Goal: Find specific page/section: Find specific page/section

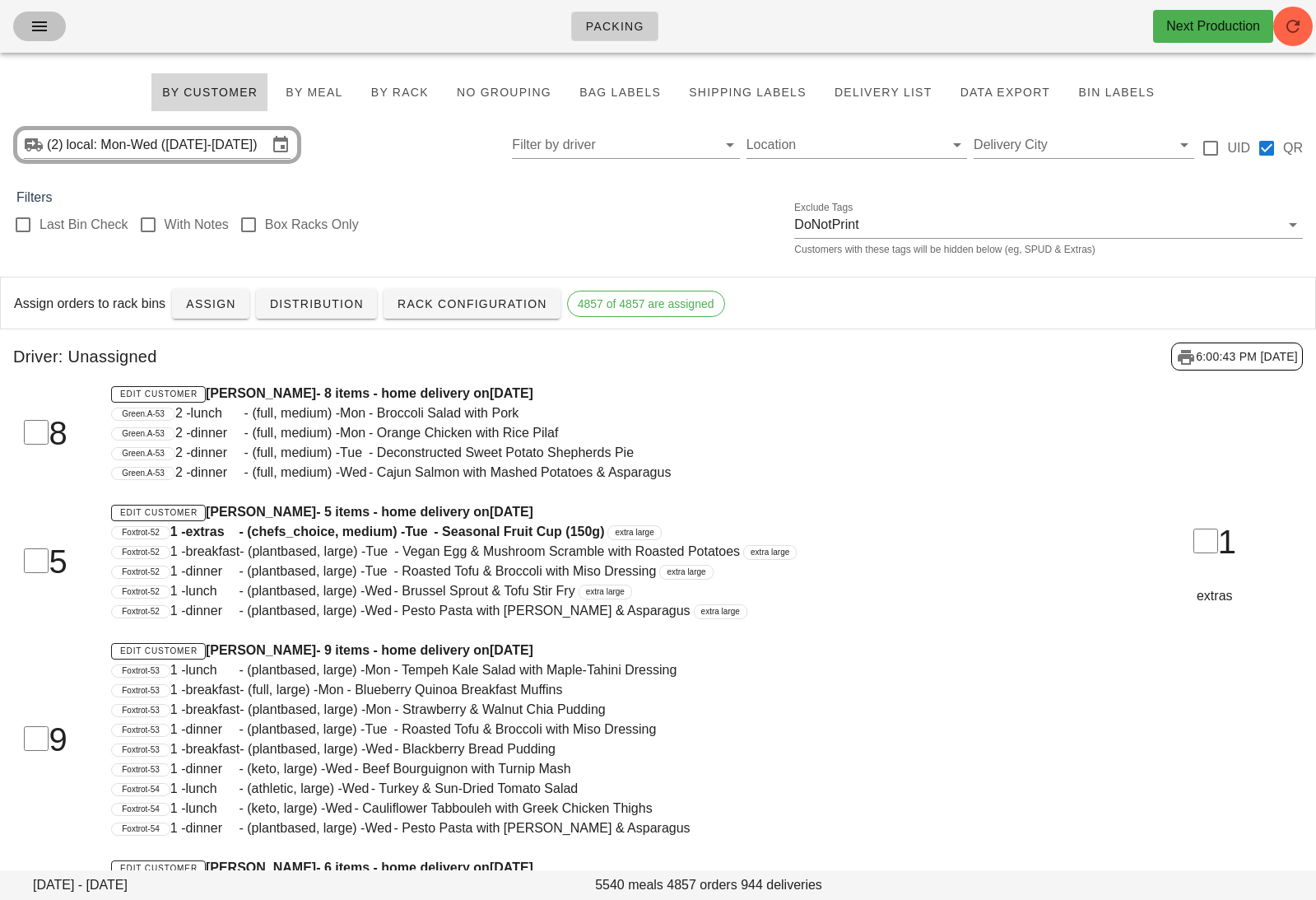
click at [32, 31] on icon "button" at bounding box center [40, 27] width 20 height 20
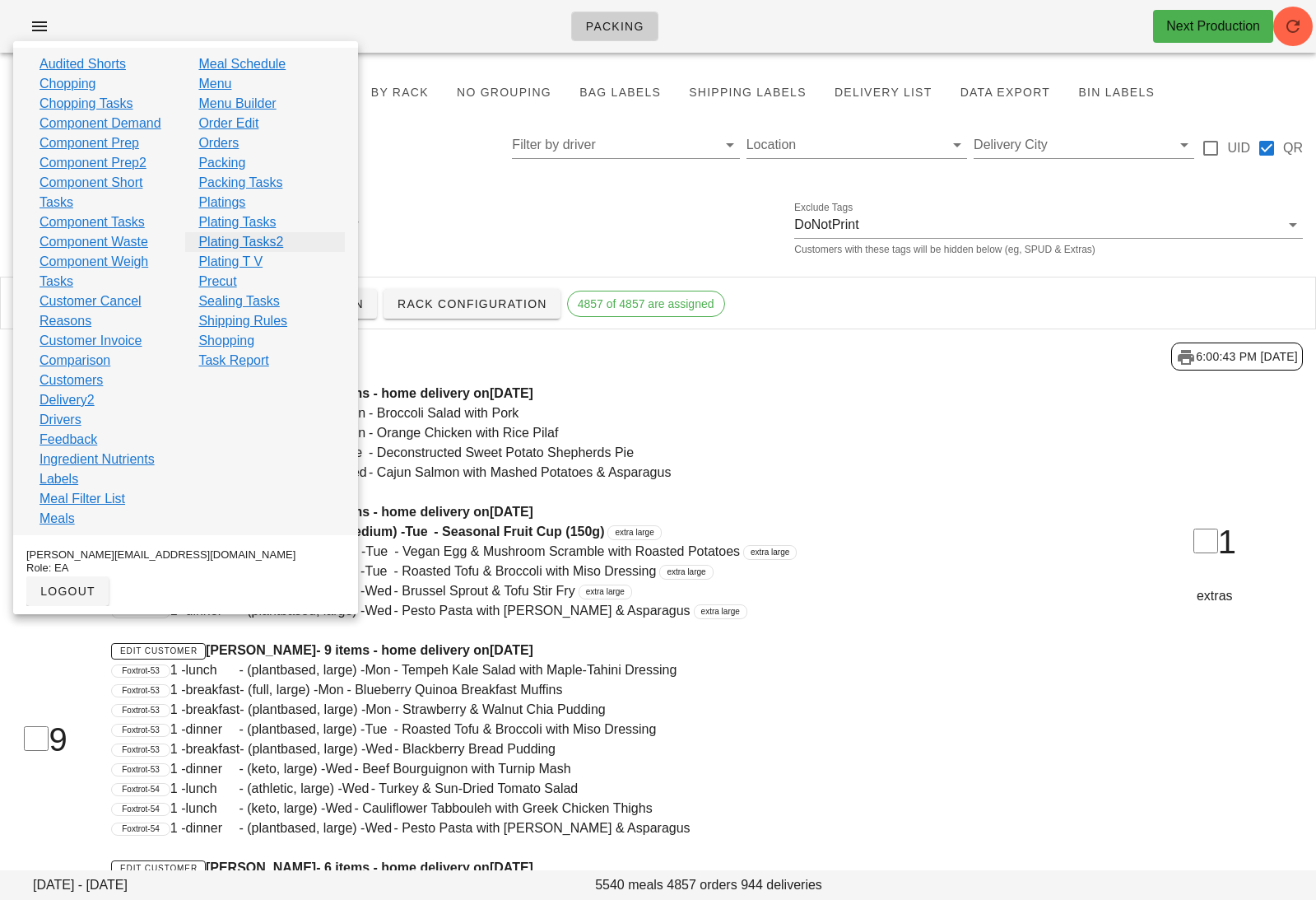
click at [269, 247] on link "Plating Tasks2" at bounding box center [241, 242] width 85 height 20
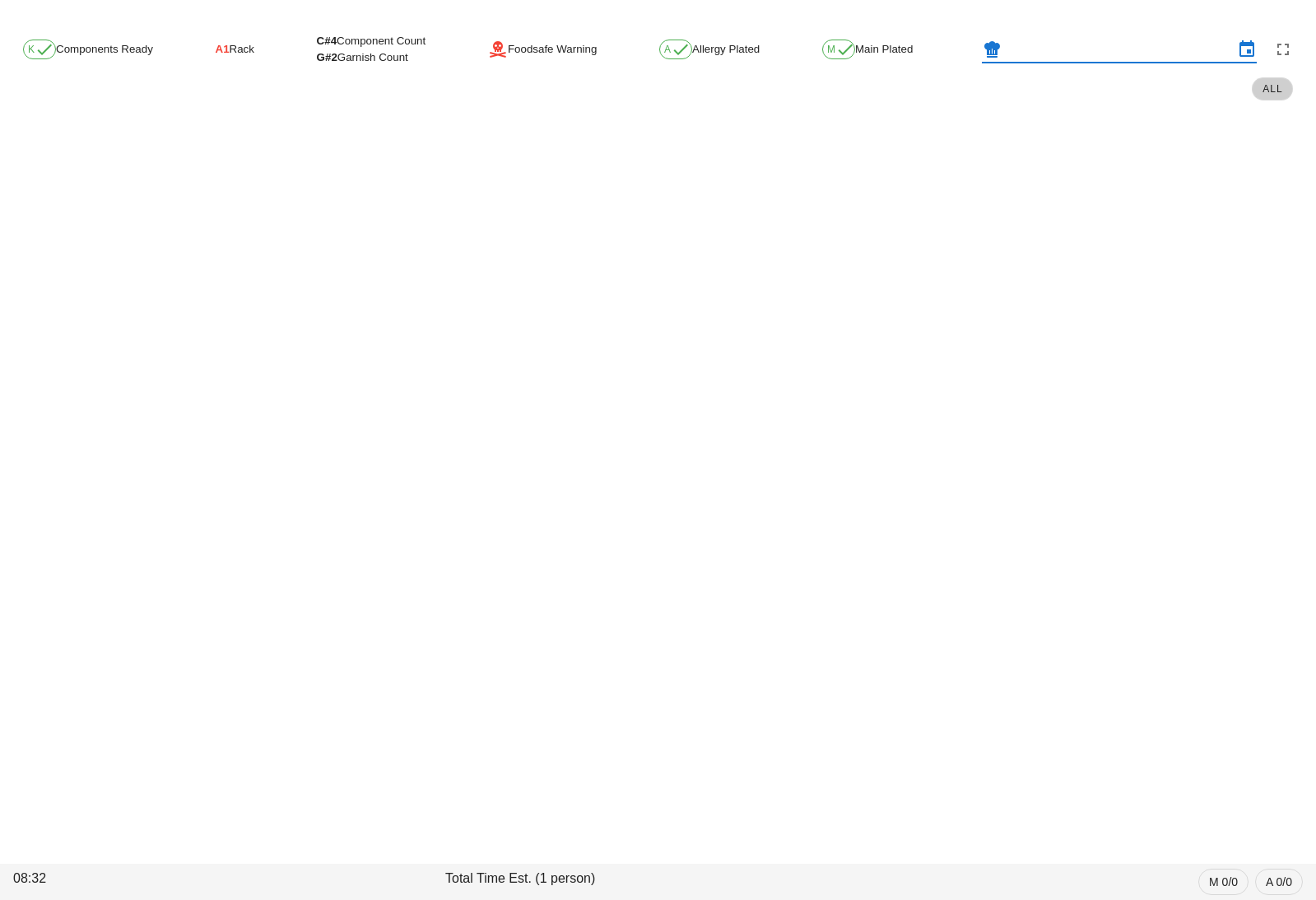
click at [1091, 49] on input "text" at bounding box center [1119, 49] width 229 height 27
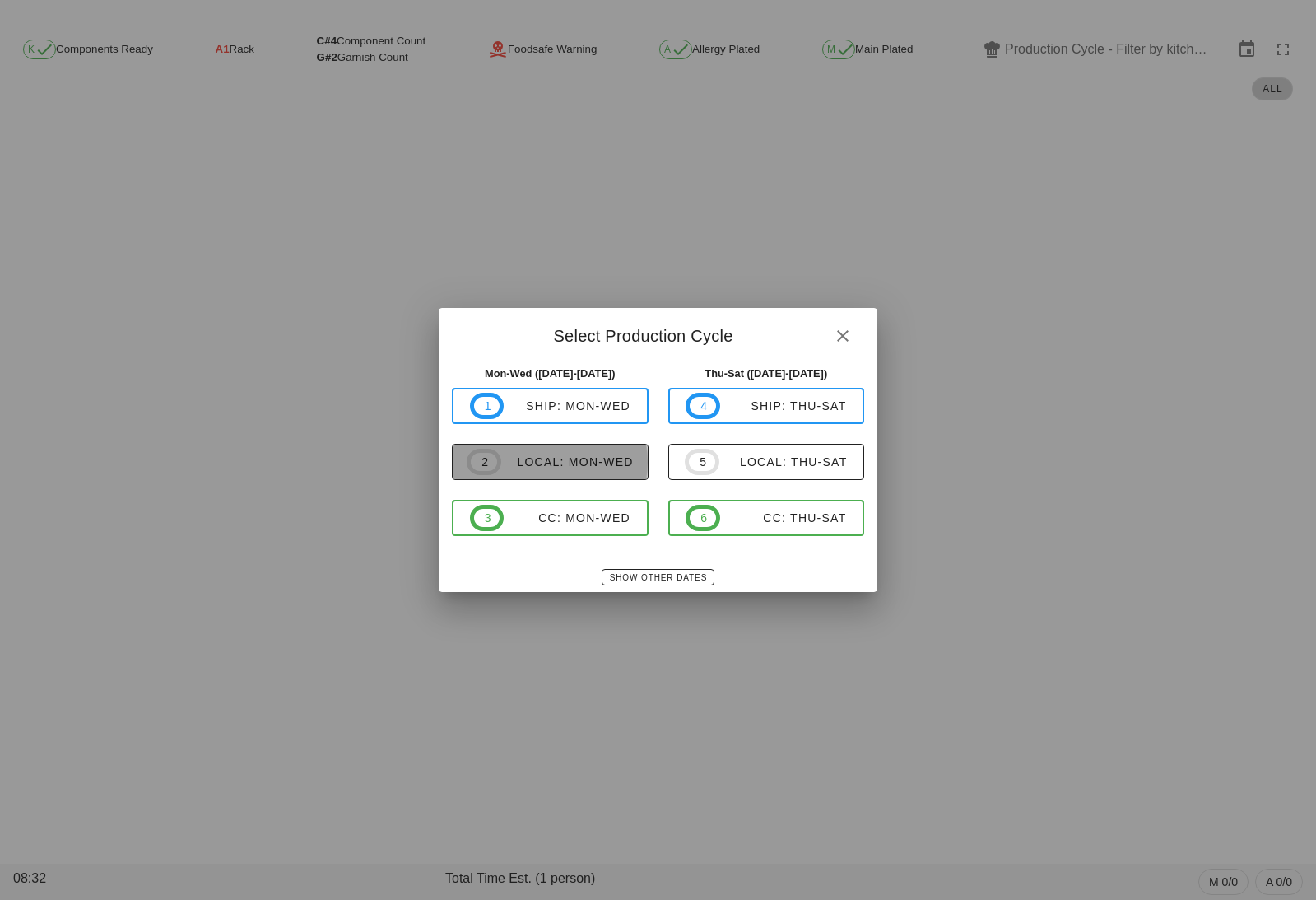
click at [525, 457] on div "local: Mon-Wed" at bounding box center [567, 461] width 132 height 13
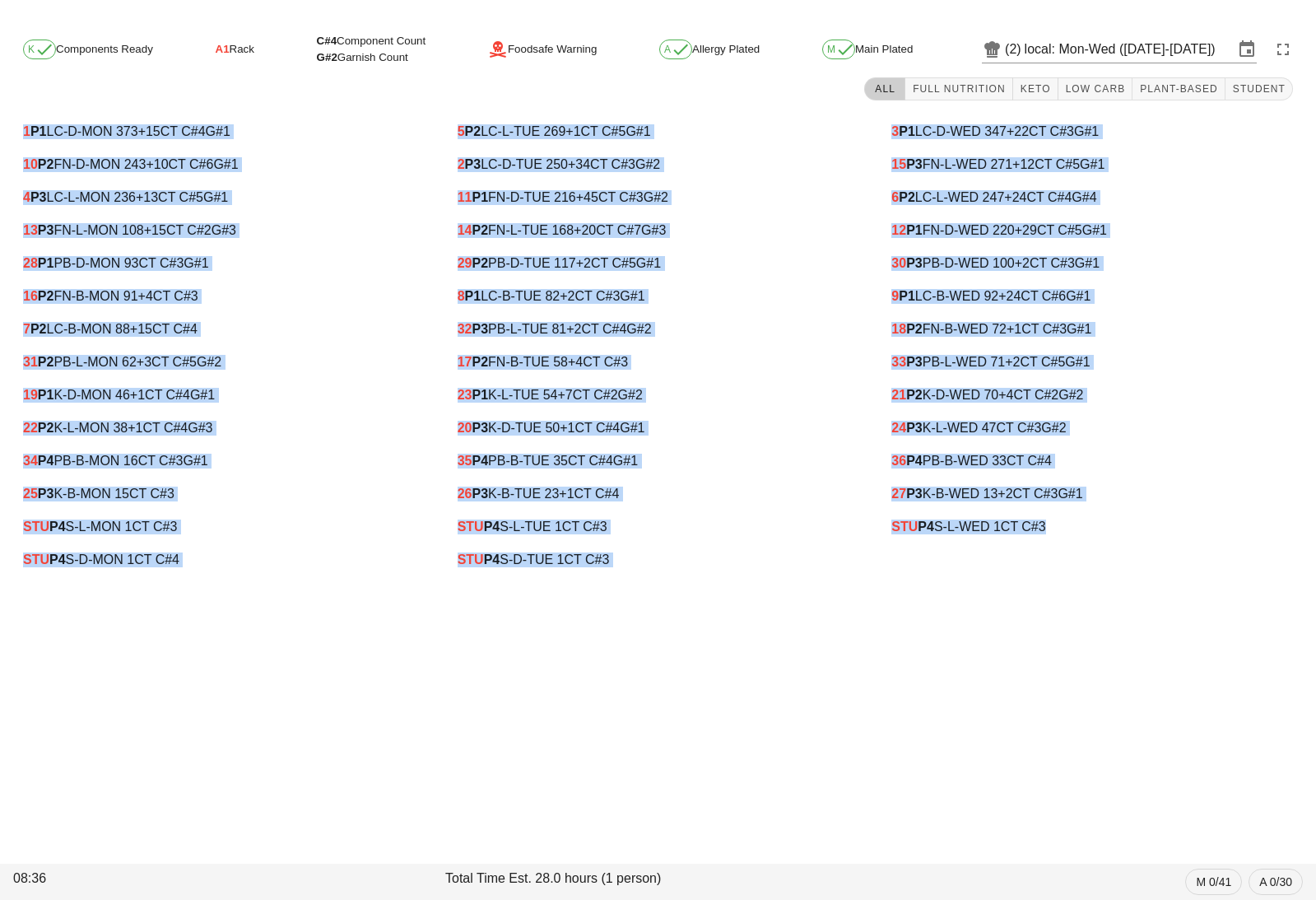
drag, startPoint x: 11, startPoint y: 126, endPoint x: 1126, endPoint y: 529, distance: 1185.6
click at [1126, 529] on div "1 P1 LC-D-MON 373 +15 CT C#4 G#1 10 P2 FN-D-MON 243 +10 CT C#6 G#1 4 P3 LC-L-MO…" at bounding box center [658, 346] width 1303 height 481
copy div "1 P1 LC-D-MON 373 +15 CT C#4 G#1 10 P2 FN-D-MON 243 +10 CT C#6 G#1 4 P3 LC-L-MO…"
click at [1055, 50] on input "local: Mon-Wed (Oct 6-Oct 8)" at bounding box center [1129, 49] width 209 height 27
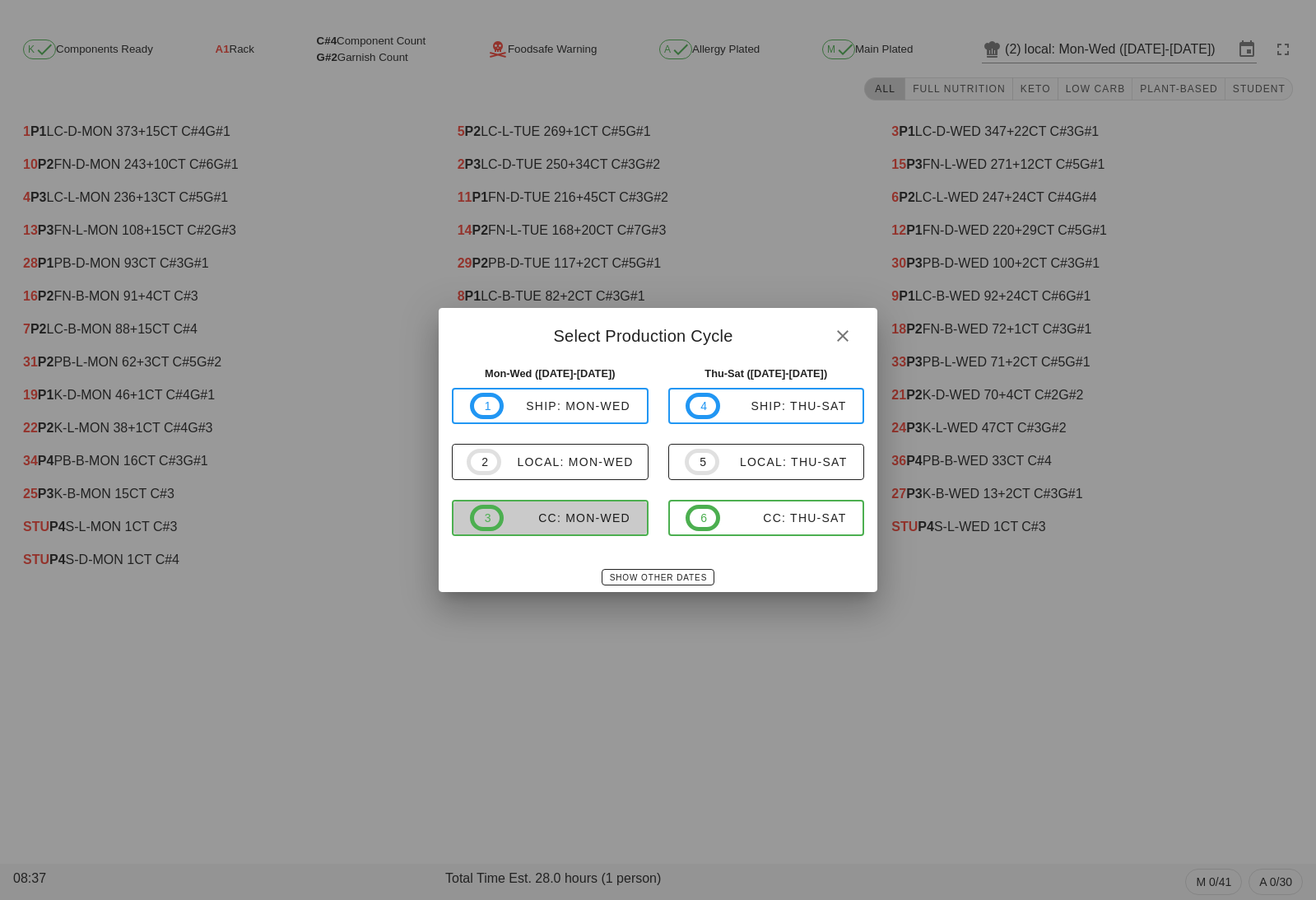
click at [574, 511] on div "CC: Mon-Wed" at bounding box center [567, 517] width 126 height 13
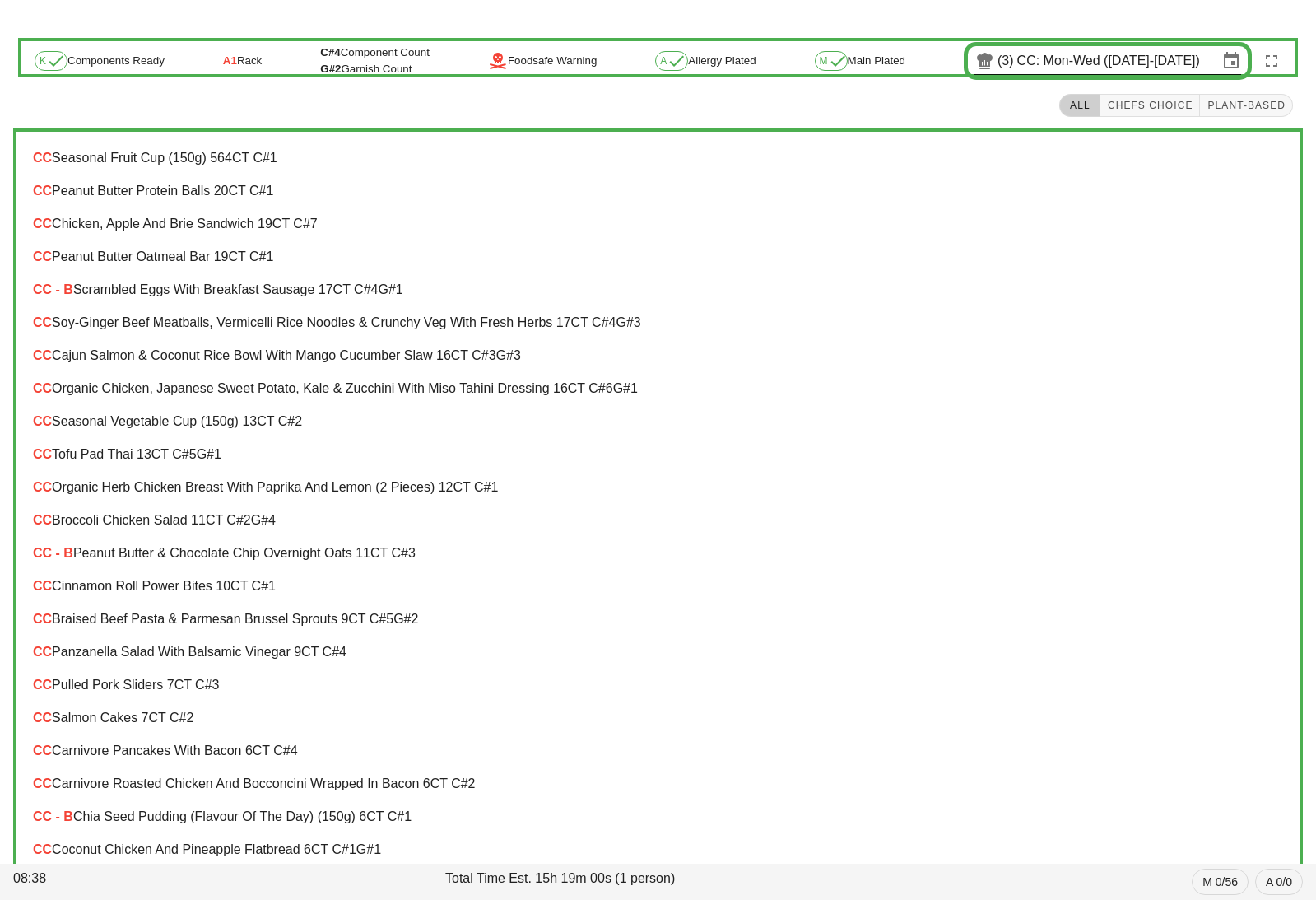
click at [1044, 45] on div "(3) CC: Mon-Wed (Oct 6-Oct 8)" at bounding box center [1109, 60] width 288 height 38
click at [1034, 62] on input "CC: Mon-Wed (Oct 6-Oct 8)" at bounding box center [1117, 60] width 201 height 27
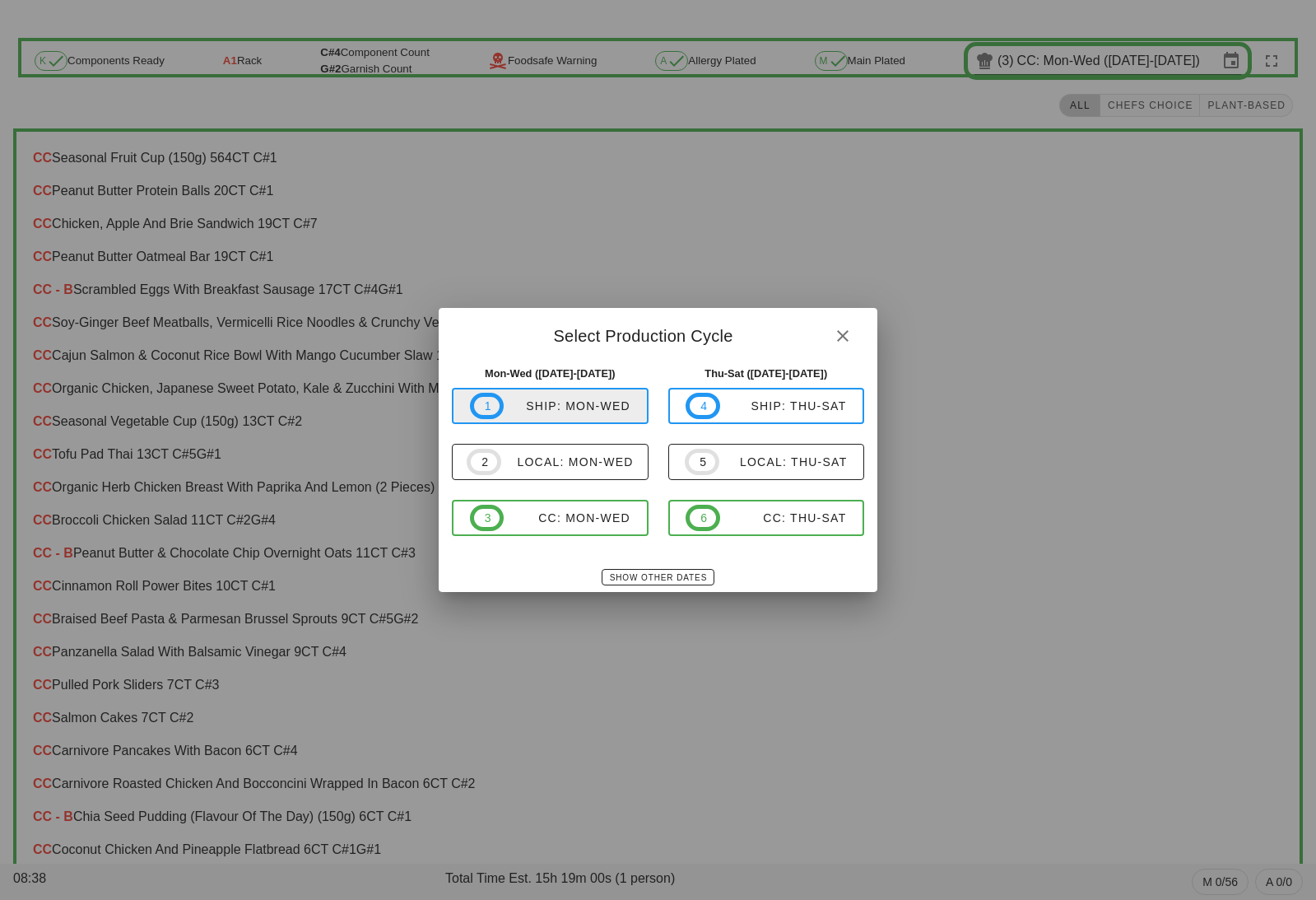
click at [568, 424] on div "1 ship: Mon-Wed" at bounding box center [549, 405] width 197 height 37
click at [544, 409] on div "ship: Mon-Wed" at bounding box center [567, 405] width 126 height 13
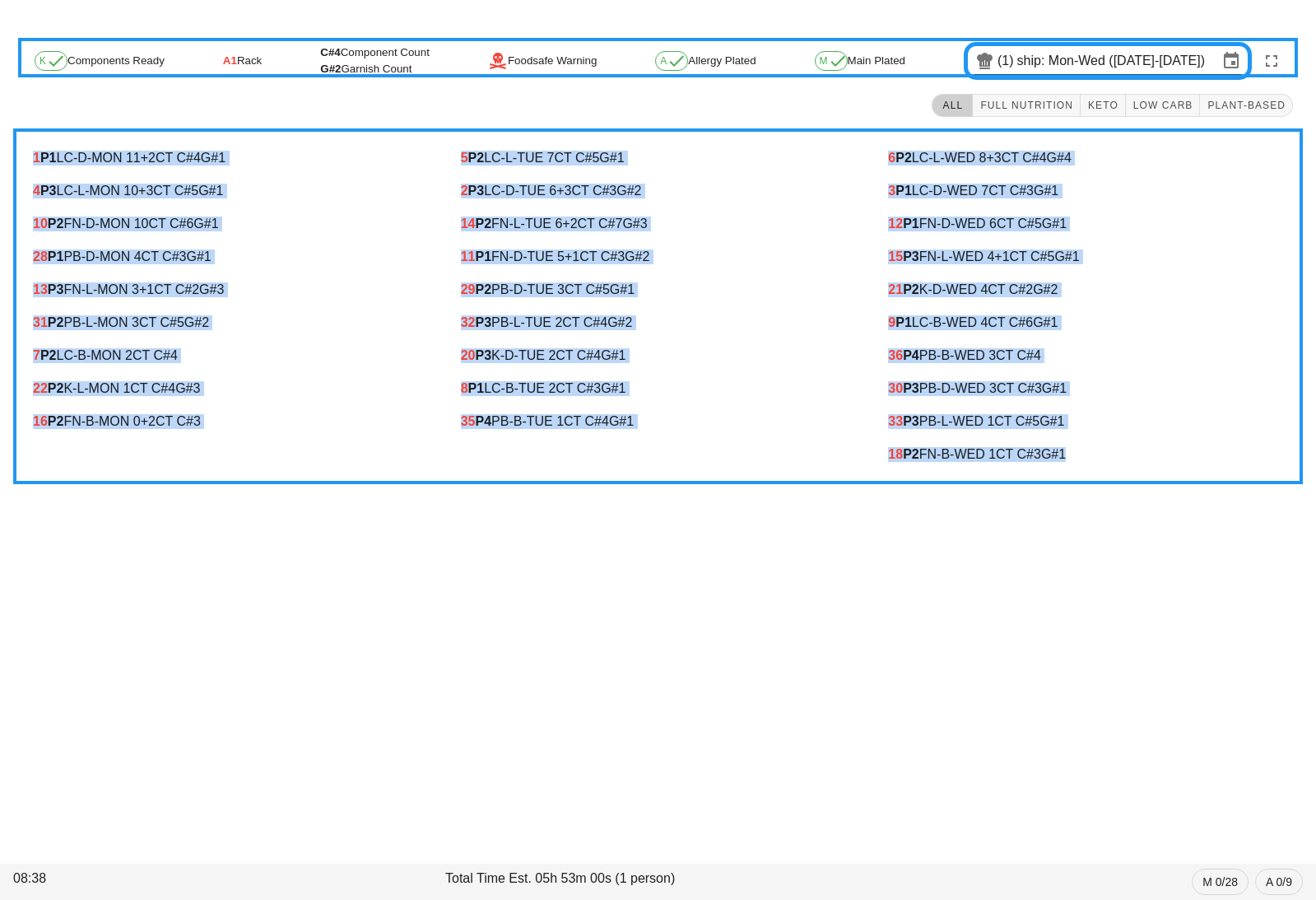
drag, startPoint x: 26, startPoint y: 158, endPoint x: 1079, endPoint y: 466, distance: 1097.1
click at [1079, 466] on div "1 P1 LC-D-MON 11 +2 CT C#4 G#1 4 P3 LC-L-MON 10 +3 CT C#5 G#1 10 P2 FN-D-MON 10…" at bounding box center [658, 306] width 1290 height 356
copy div "1 P1 LC-D-MON 11 +2 CT C#4 G#1 4 P3 LC-L-MON 10 +3 CT C#5 G#1 10 P2 FN-D-MON 10…"
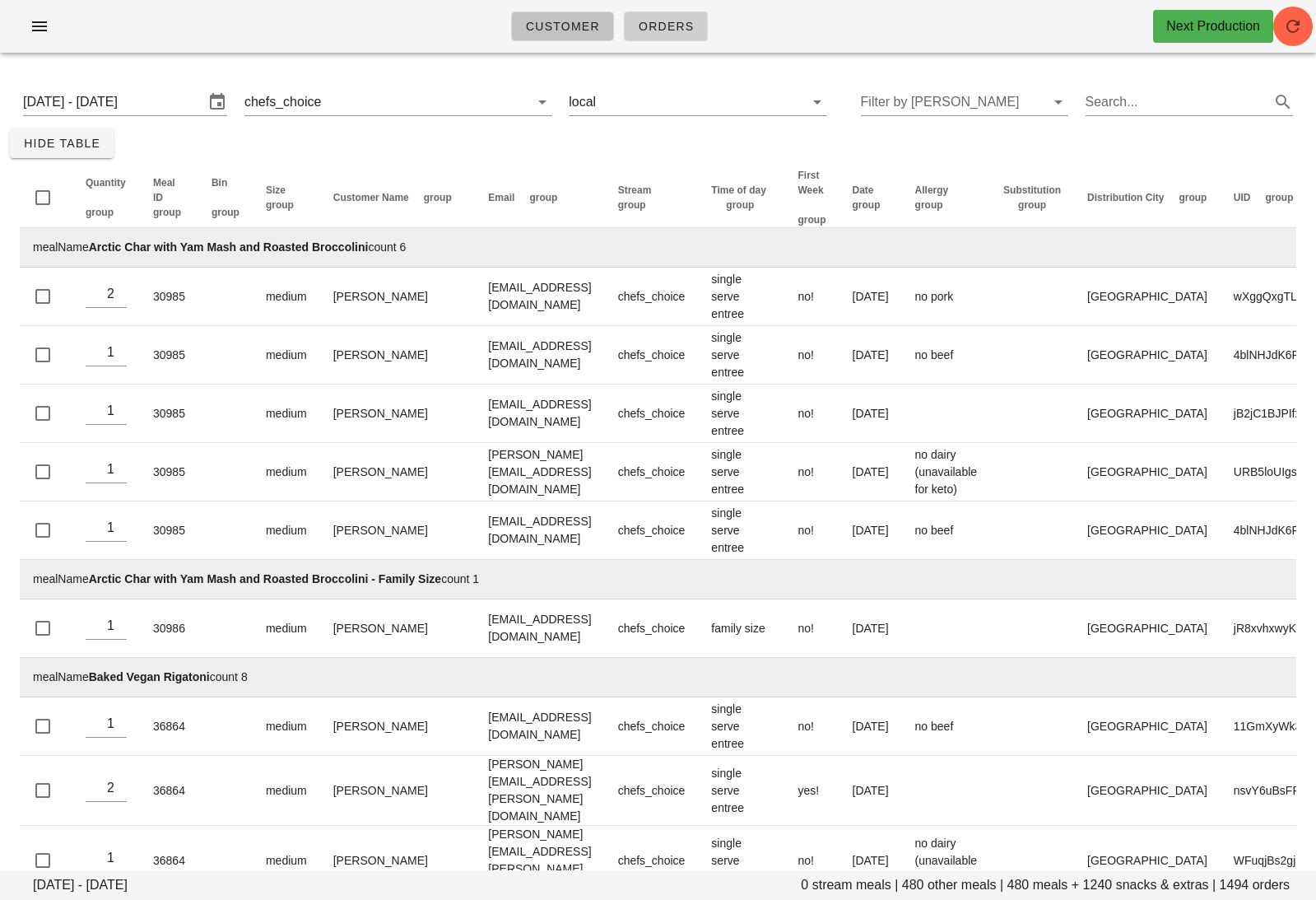
click at [534, 32] on span "Customer" at bounding box center [563, 26] width 75 height 13
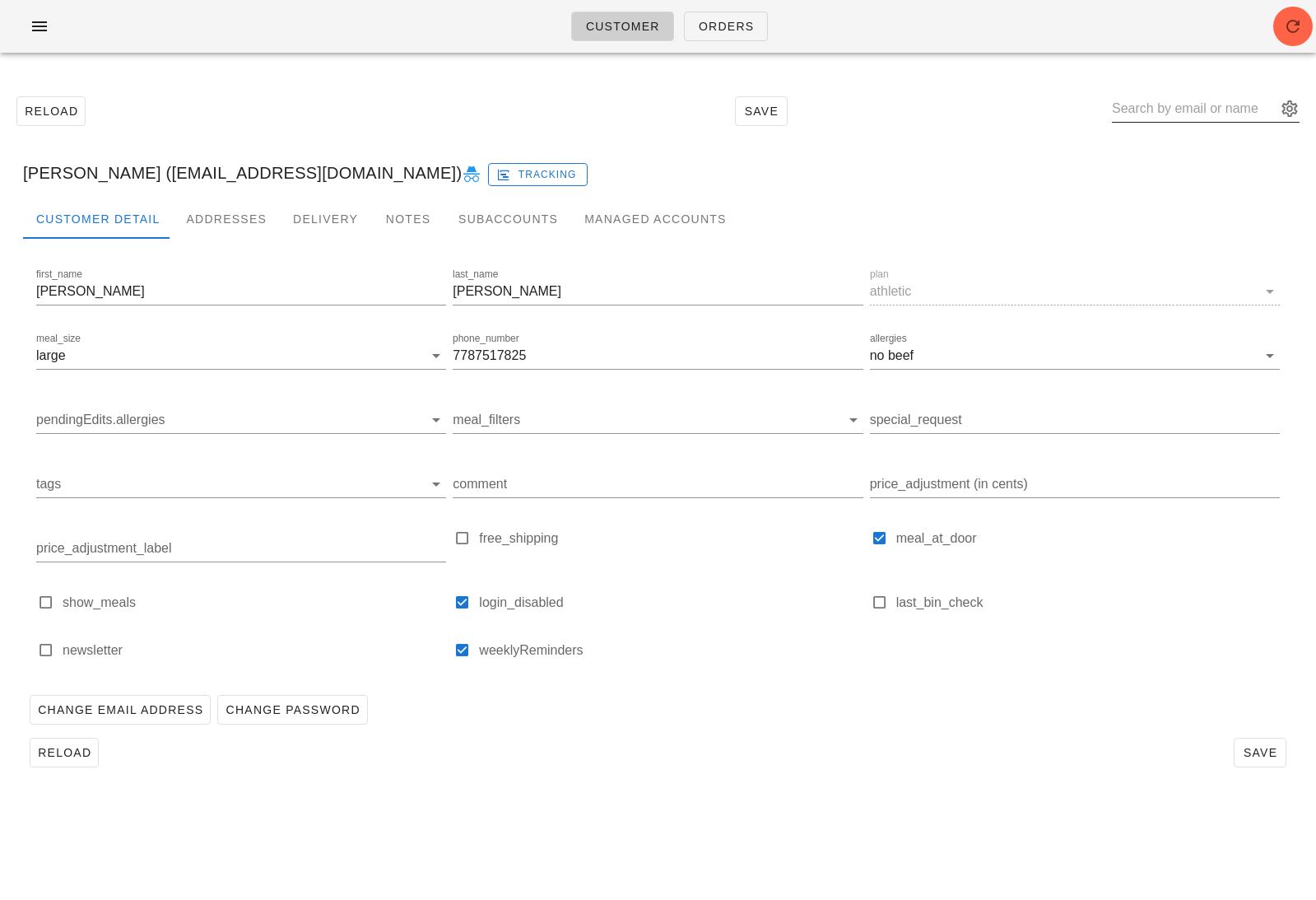
click at [1178, 120] on input "text" at bounding box center [1194, 109] width 165 height 27
paste input "[EMAIL_ADDRESS][DOMAIN_NAME]"
click at [1282, 119] on div "[EMAIL_ADDRESS][DOMAIN_NAME]" at bounding box center [1206, 109] width 188 height 27
click at [1293, 109] on button "appended action" at bounding box center [1290, 109] width 20 height 20
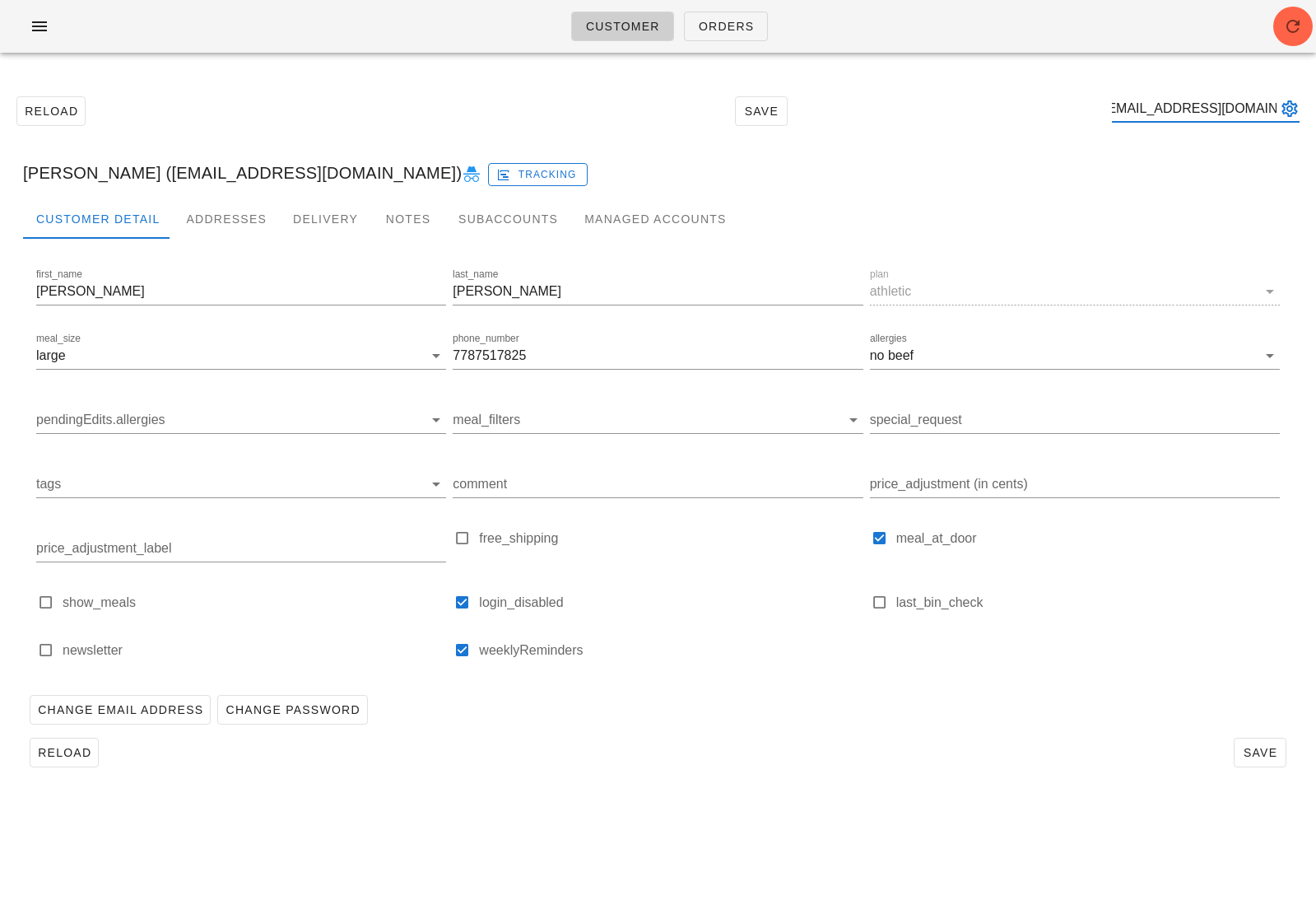
type input "[EMAIL_ADDRESS][DOMAIN_NAME]"
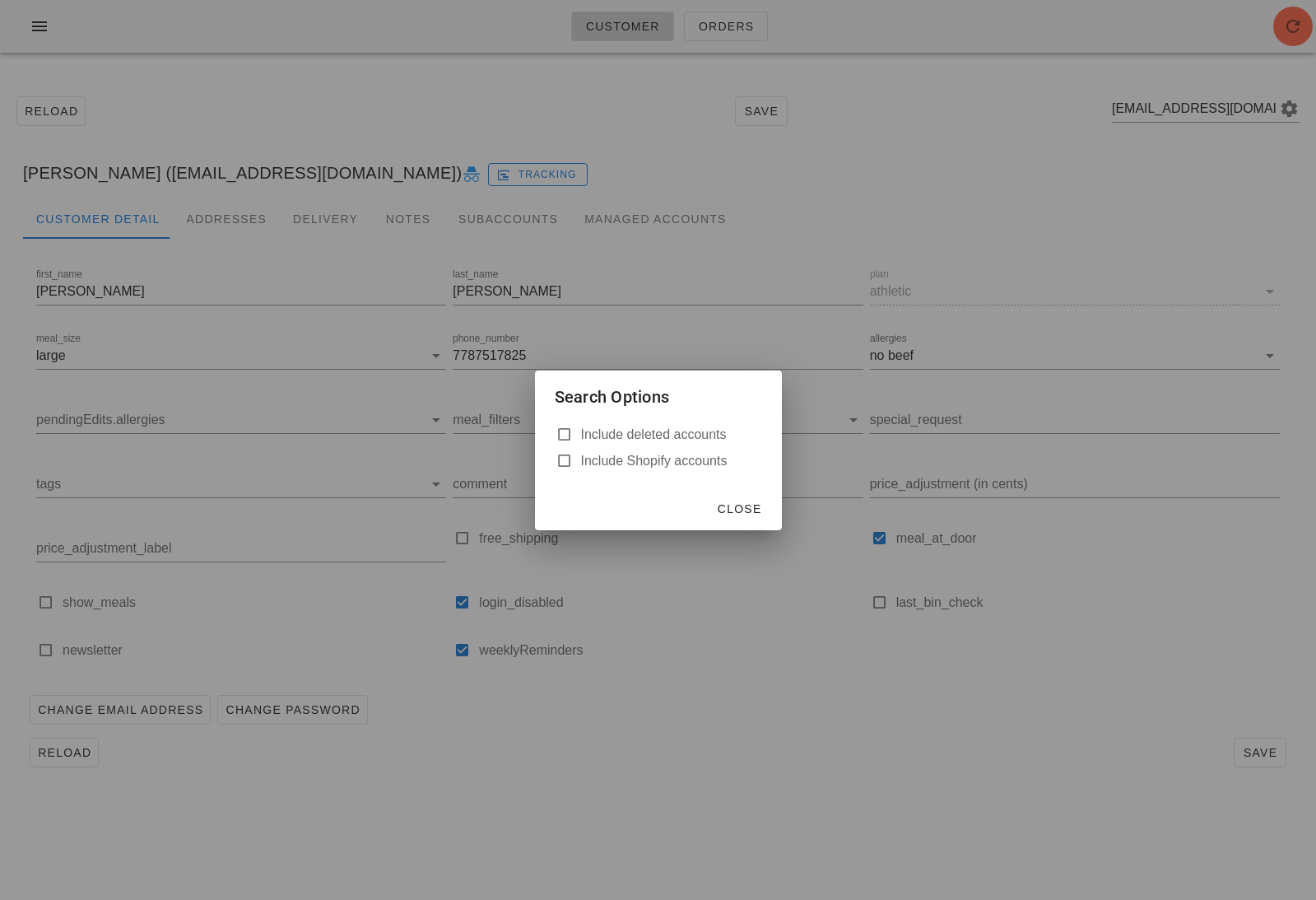
click at [644, 431] on label "Include deleted accounts" at bounding box center [671, 435] width 181 height 17
checkbox input "true"
click at [748, 524] on div "Close" at bounding box center [659, 508] width 247 height 42
click at [743, 504] on span "Close" at bounding box center [740, 508] width 45 height 13
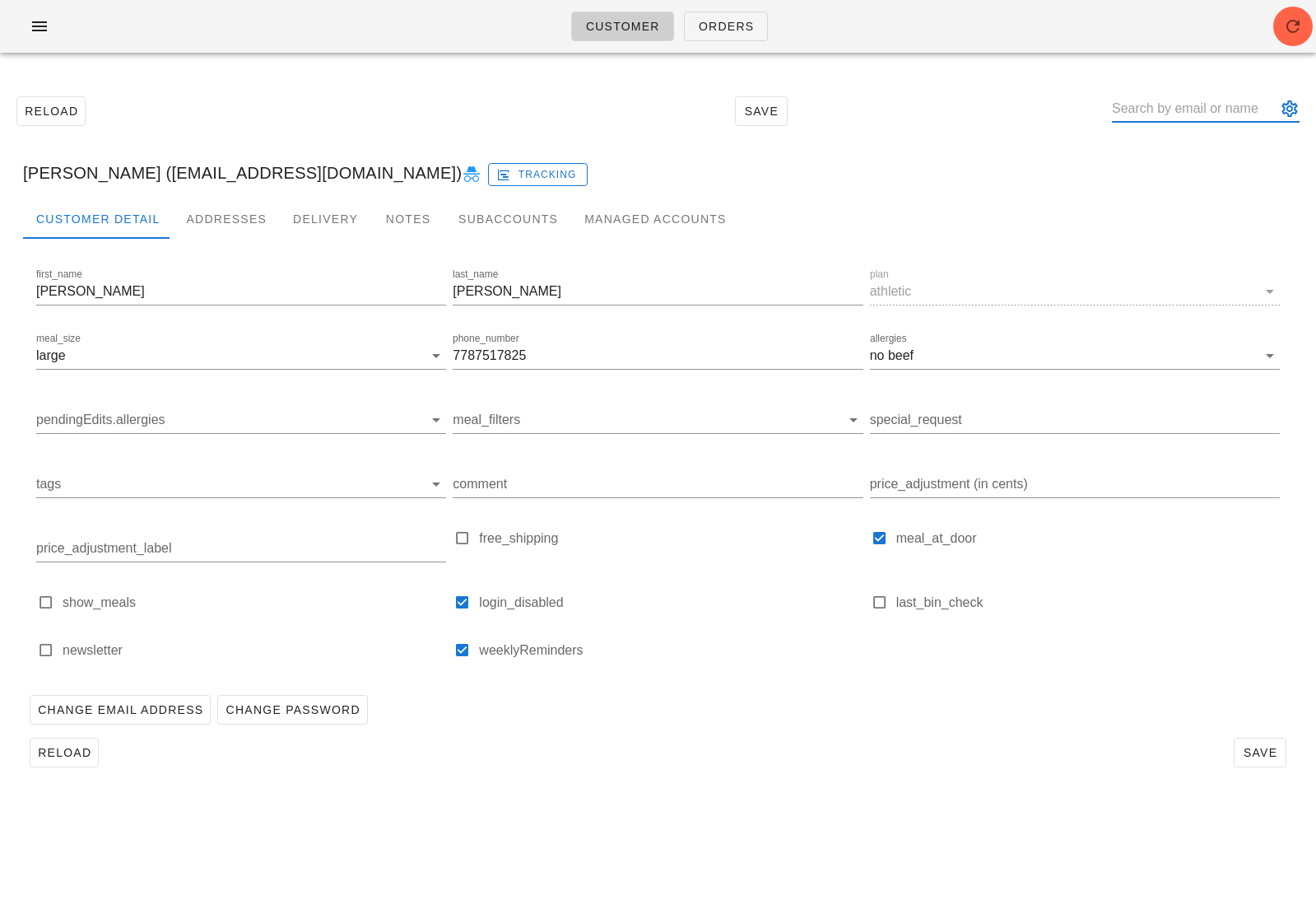
paste input "[EMAIL_ADDRESS][DOMAIN_NAME]"
type input "moooonc03"
